Goal: Transaction & Acquisition: Purchase product/service

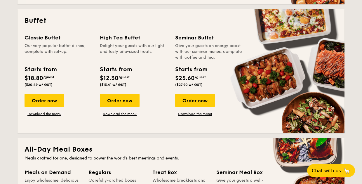
scroll to position [263, 0]
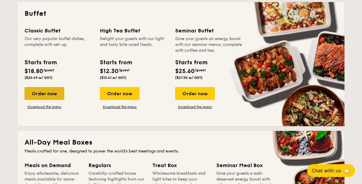
click at [52, 95] on div "Order now" at bounding box center [45, 93] width 40 height 13
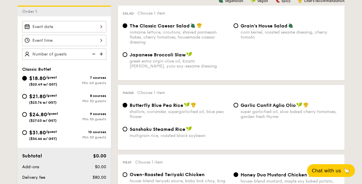
scroll to position [146, 0]
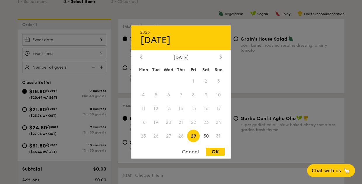
click at [102, 40] on div "2025 Aug 29 August 2025 Mon Tue Wed Thu Fri Sat Sun 1 2 3 4 5 6 7 8 9 10 11 12 …" at bounding box center [64, 39] width 84 height 11
click at [185, 135] on span "28" at bounding box center [181, 136] width 13 height 13
click at [182, 136] on span "28" at bounding box center [181, 136] width 13 height 13
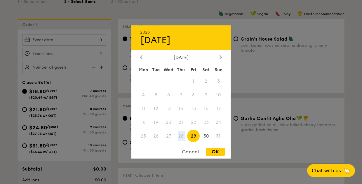
click at [182, 136] on span "28" at bounding box center [181, 136] width 13 height 13
drag, startPoint x: 182, startPoint y: 136, endPoint x: 169, endPoint y: 141, distance: 14.2
click at [169, 141] on span "27" at bounding box center [168, 136] width 13 height 13
click at [192, 153] on div "Cancel" at bounding box center [190, 152] width 29 height 8
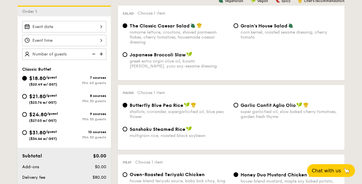
scroll to position [175, 0]
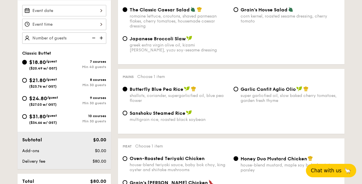
click at [326, 169] on span "Chat with us" at bounding box center [326, 171] width 31 height 6
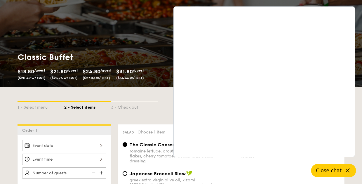
scroll to position [0, 0]
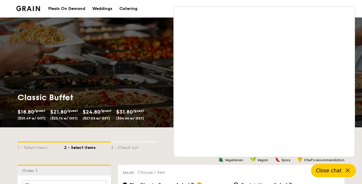
click at [117, 157] on div "1 - Select menu 2 - Select items 3 - Check out" at bounding box center [181, 145] width 327 height 37
click at [120, 117] on div "$31.80 /guest ($34.66 w/ GST)" at bounding box center [130, 113] width 32 height 13
click at [77, 8] on div "Meals On Demand" at bounding box center [66, 9] width 37 height 18
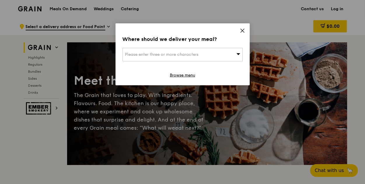
click at [240, 30] on icon at bounding box center [242, 30] width 5 height 5
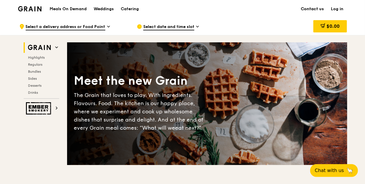
click at [310, 8] on link "Contact us" at bounding box center [313, 9] width 30 height 18
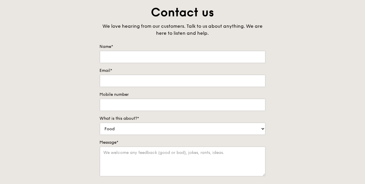
scroll to position [146, 0]
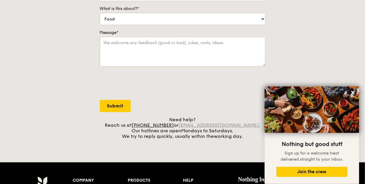
click at [209, 125] on link "concierge@grain.com.sg" at bounding box center [219, 125] width 80 height 6
click at [232, 90] on div at bounding box center [183, 83] width 166 height 23
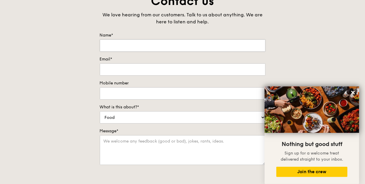
scroll to position [0, 0]
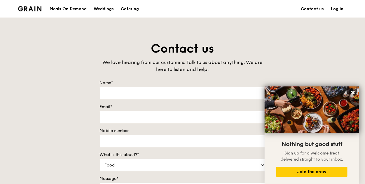
click at [284, 68] on div "Contact us We love hearing from our customers. Talk to us about anything. We ar…" at bounding box center [182, 163] width 365 height 244
click at [352, 91] on icon at bounding box center [353, 92] width 5 height 5
click at [302, 62] on div "Contact us We love hearing from our customers. Talk to us about anything. We ar…" at bounding box center [182, 163] width 365 height 244
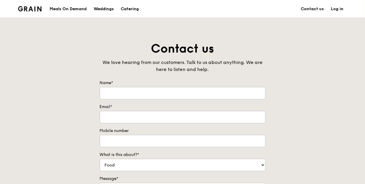
click at [259, 44] on h1 "Contact us" at bounding box center [183, 49] width 166 height 16
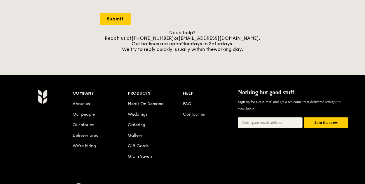
scroll to position [234, 0]
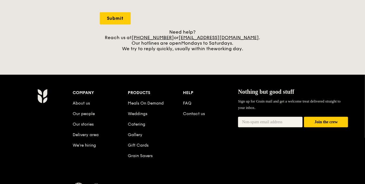
click at [266, 56] on div "Grain logo Meals On Demand Weddings Catering Contact us Log in Contact us We lo…" at bounding box center [182, 1] width 365 height 471
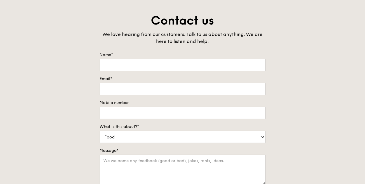
scroll to position [0, 0]
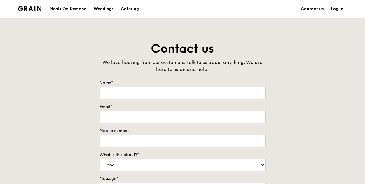
click at [268, 69] on div "Contact us We love hearing from our customers. Talk to us about anything. We ar…" at bounding box center [182, 163] width 175 height 244
click at [74, 8] on div "Meals On Demand" at bounding box center [68, 9] width 37 height 18
